Goal: Find specific page/section: Find specific page/section

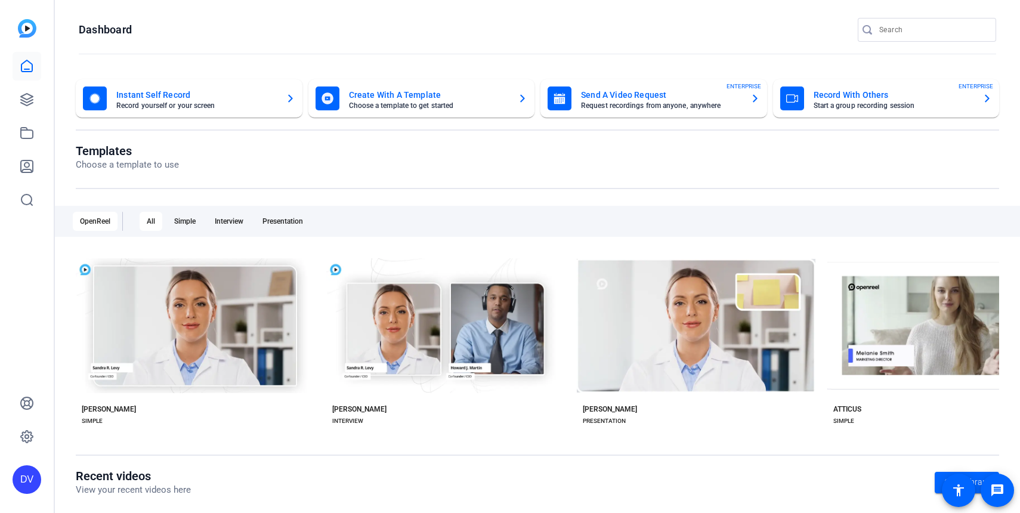
click at [608, 163] on openreel-page-title "Templates Choose a template to use" at bounding box center [538, 158] width 924 height 28
click at [910, 26] on input "Search" at bounding box center [932, 30] width 107 height 14
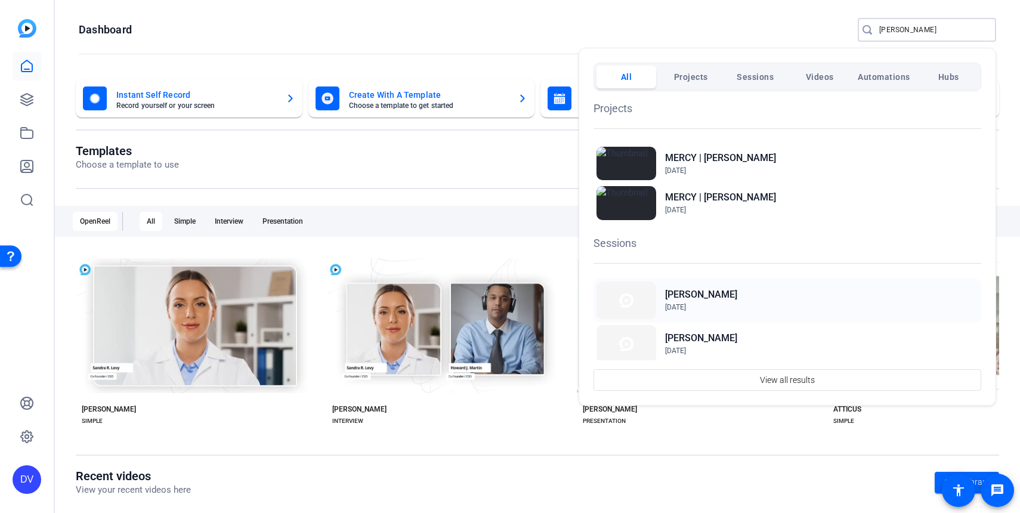
type input "steven"
click at [739, 302] on div "STEVEN ZABIN Sep 17, 2025" at bounding box center [788, 301] width 388 height 44
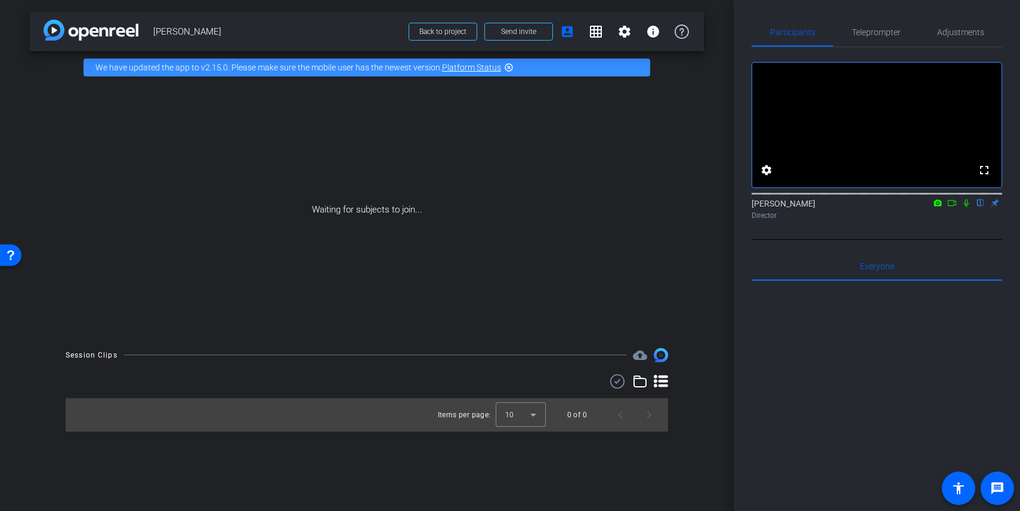
click at [955, 207] on icon at bounding box center [952, 203] width 10 height 8
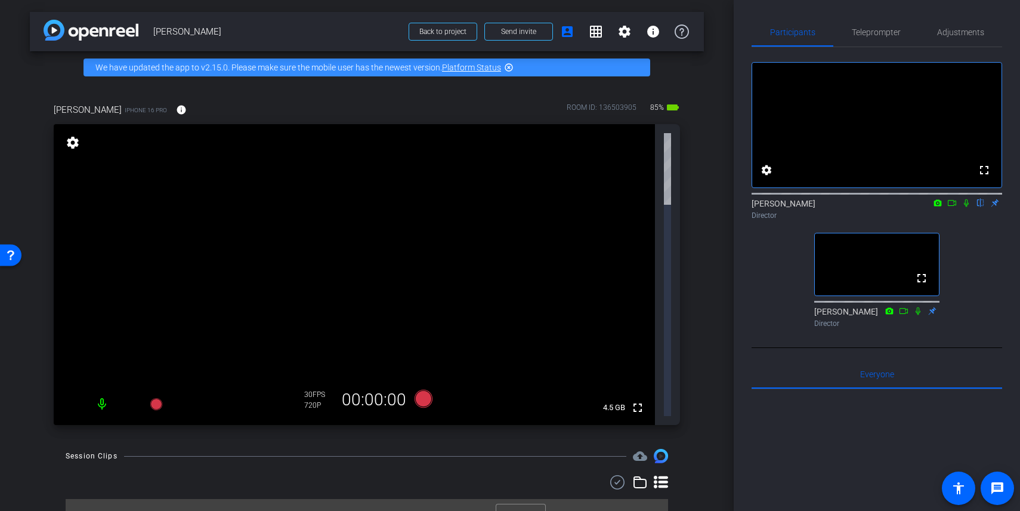
click at [953, 207] on icon at bounding box center [952, 203] width 10 height 8
click at [984, 207] on icon at bounding box center [981, 203] width 10 height 8
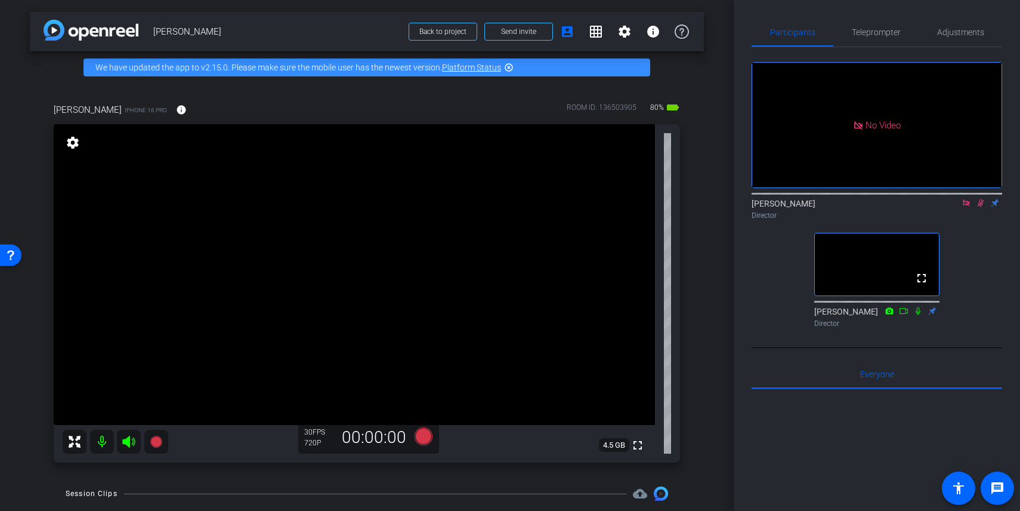
click at [981, 207] on icon at bounding box center [981, 203] width 7 height 8
click at [981, 207] on icon at bounding box center [980, 203] width 5 height 8
